Goal: Check status: Check status

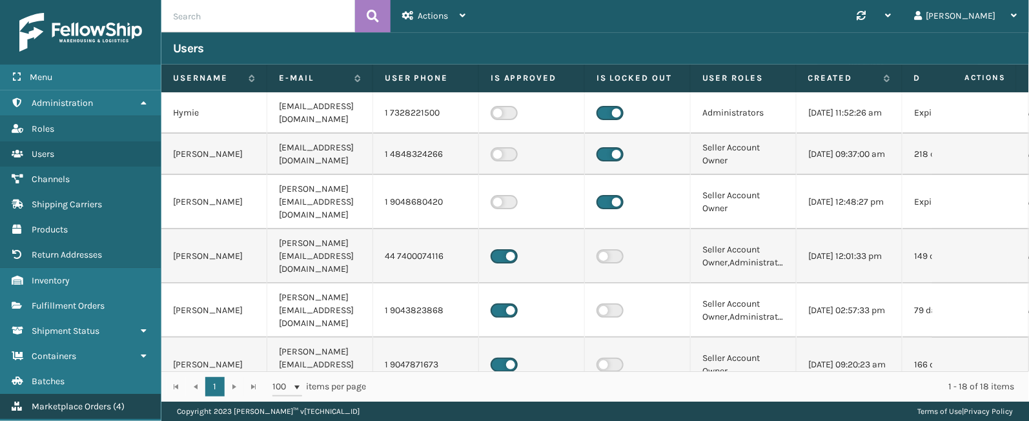
click at [70, 409] on span "Marketplace Orders" at bounding box center [71, 406] width 79 height 11
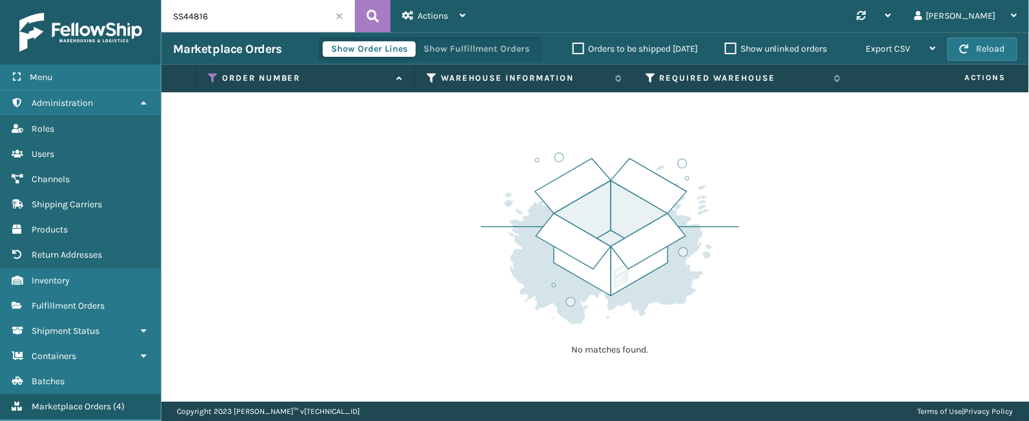
click at [339, 19] on span at bounding box center [340, 16] width 8 height 8
click at [445, 45] on button "Show Fulfillment Orders" at bounding box center [476, 48] width 123 height 15
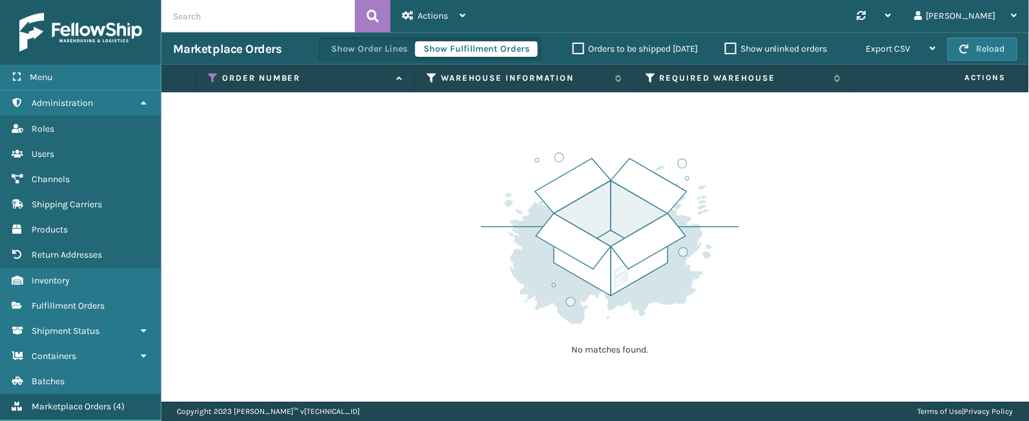
click at [214, 71] on th "Order Number" at bounding box center [305, 79] width 219 height 28
click at [213, 75] on icon at bounding box center [213, 78] width 10 height 12
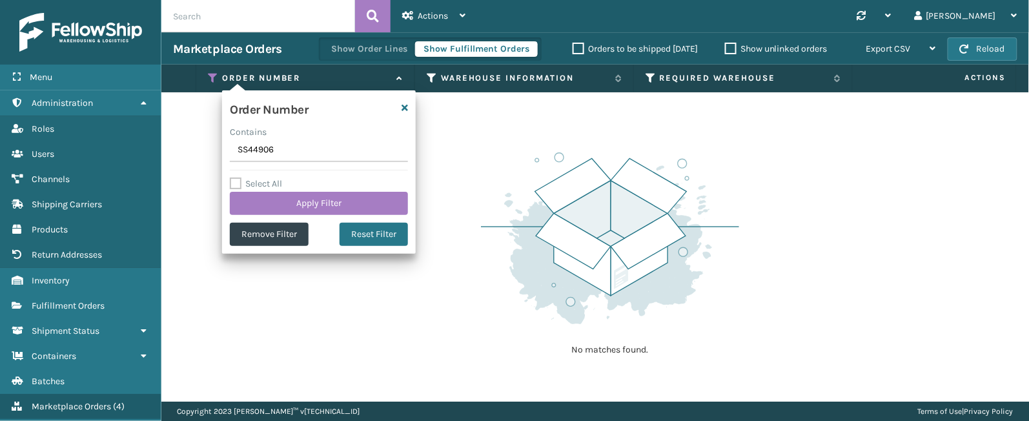
drag, startPoint x: 295, startPoint y: 151, endPoint x: 243, endPoint y: 152, distance: 52.3
click at [243, 152] on input "SS44906" at bounding box center [319, 150] width 178 height 23
drag, startPoint x: 277, startPoint y: 150, endPoint x: 223, endPoint y: 155, distance: 54.4
click at [223, 155] on div "Order Number Contains SS44906 Select All Apply Filter Remove Filter Reset Filter" at bounding box center [319, 171] width 194 height 163
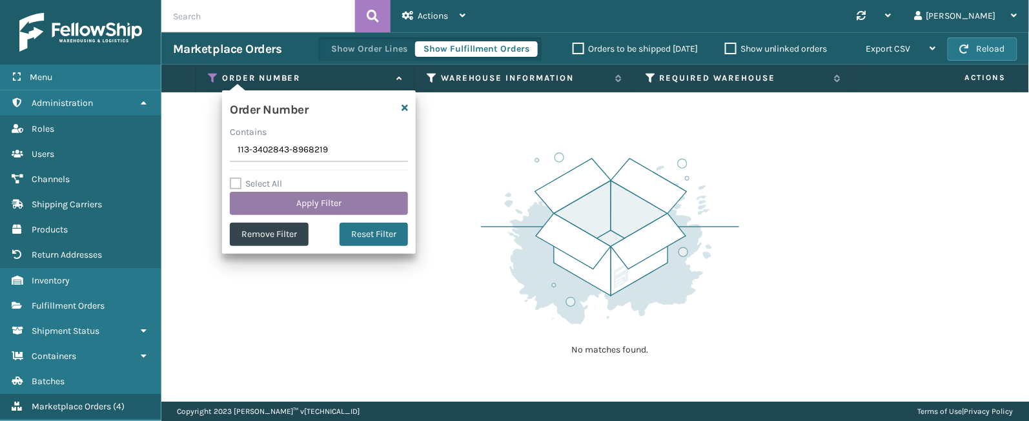
type input "113-3402843-8968219"
click at [302, 202] on button "Apply Filter" at bounding box center [319, 203] width 178 height 23
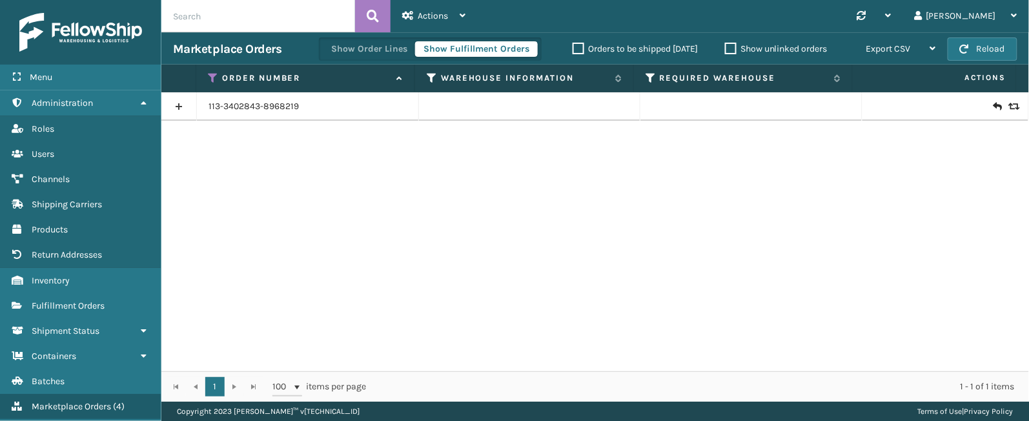
click at [179, 105] on link at bounding box center [178, 106] width 35 height 21
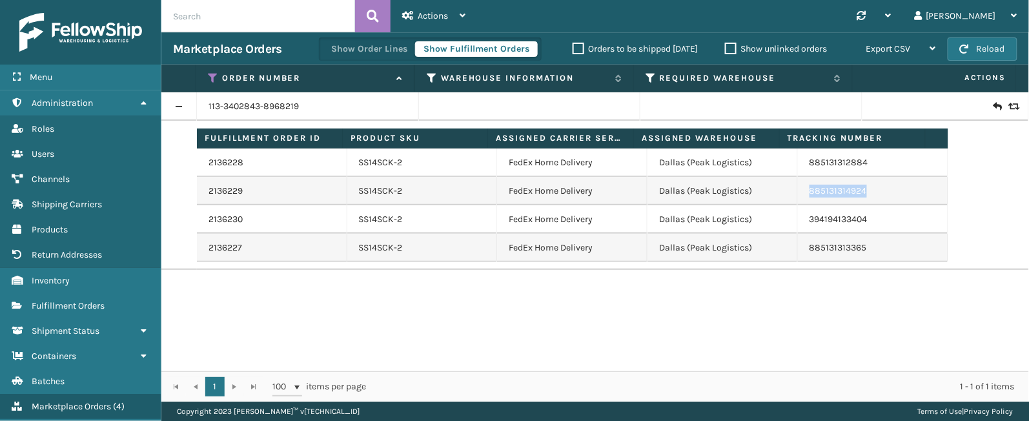
drag, startPoint x: 861, startPoint y: 195, endPoint x: 796, endPoint y: 196, distance: 65.2
click at [798, 196] on td "885131314924" at bounding box center [873, 191] width 150 height 28
copy link "885131314924"
click at [816, 189] on link "885131314924" at bounding box center [837, 190] width 57 height 11
